Goal: Obtain resource: Obtain resource

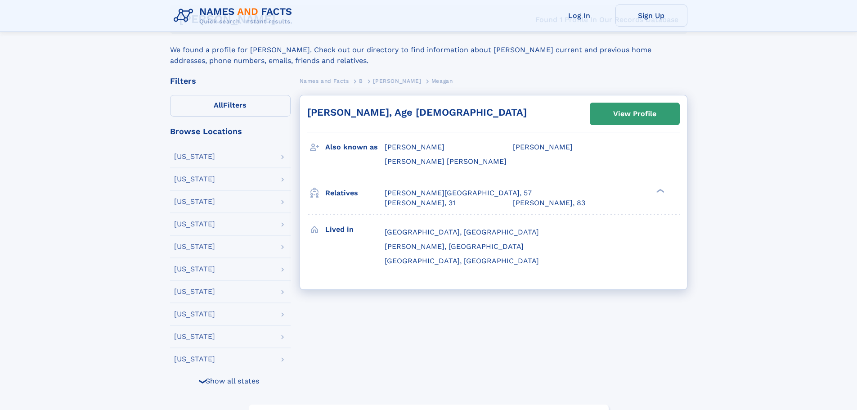
scroll to position [150, 0]
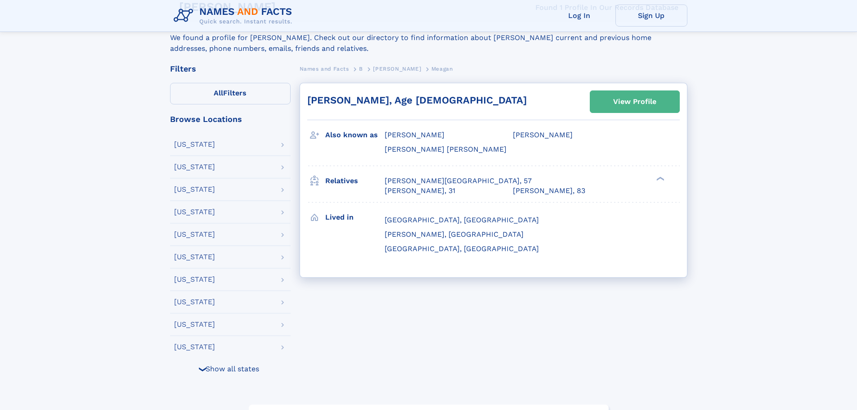
click at [623, 101] on div "View Profile" at bounding box center [634, 101] width 43 height 21
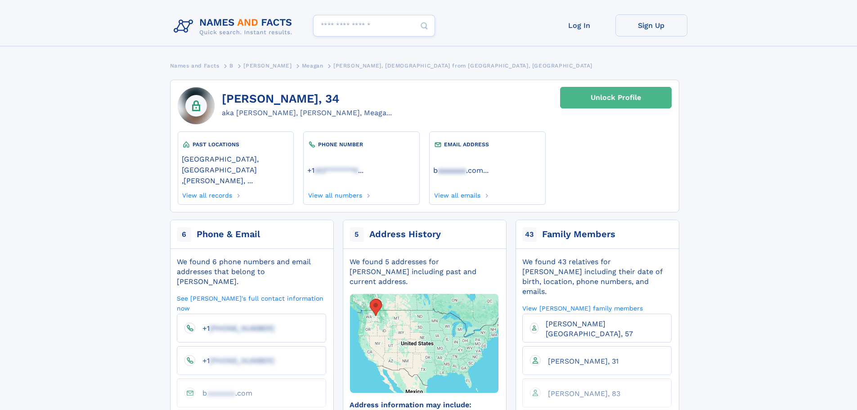
click at [605, 102] on div "Unlock Profile" at bounding box center [616, 97] width 50 height 21
